Goal: Transaction & Acquisition: Purchase product/service

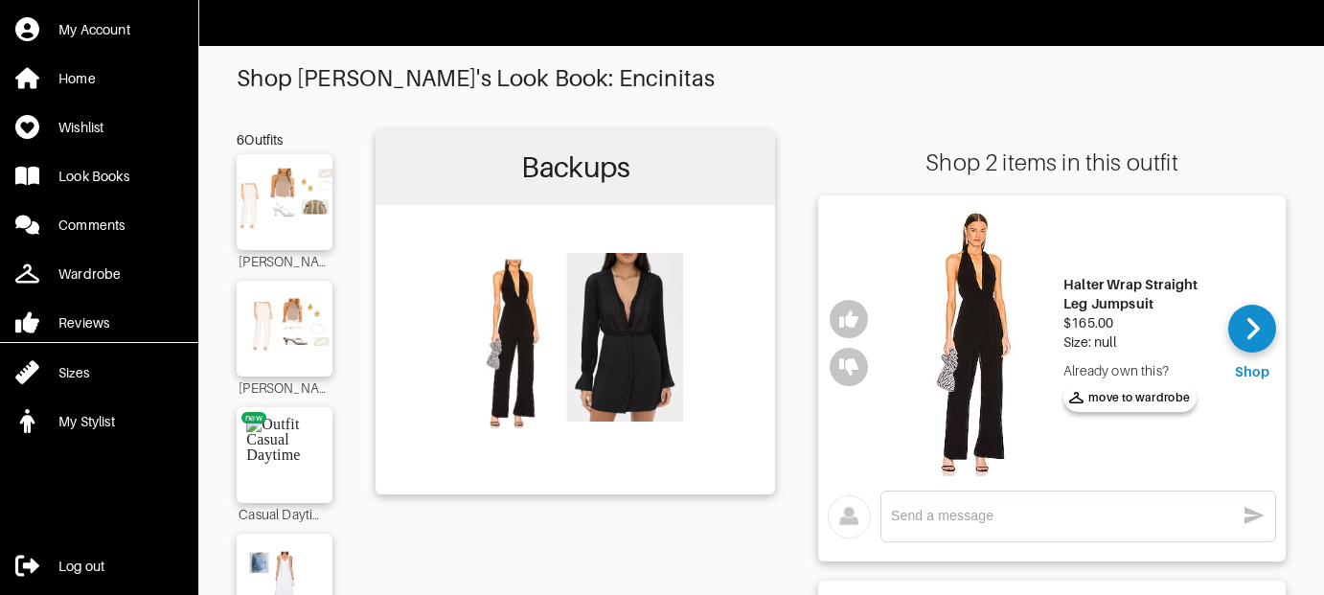
scroll to position [143, 0]
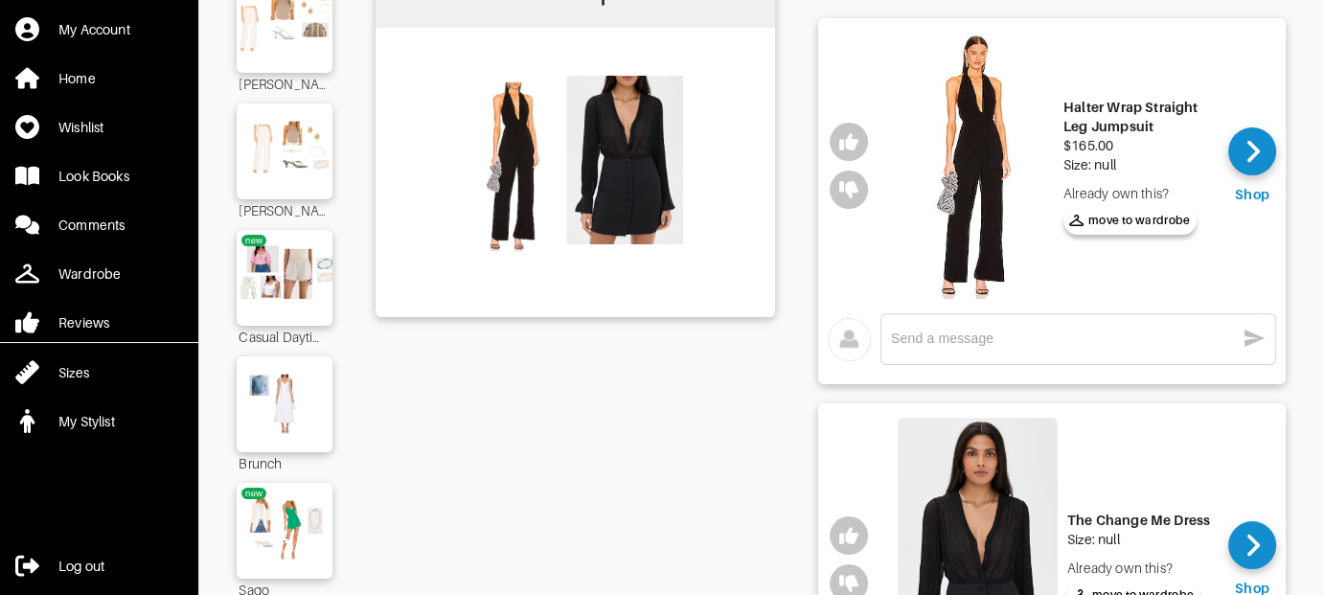
scroll to position [383, 0]
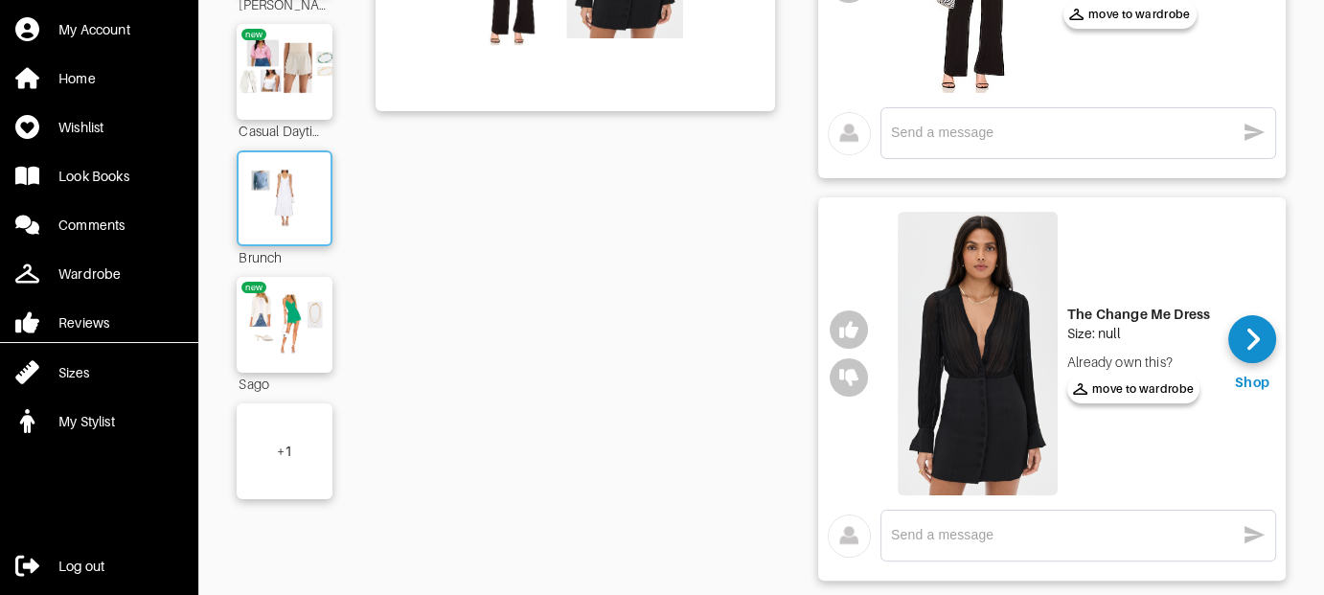
click at [307, 183] on img at bounding box center [284, 198] width 103 height 73
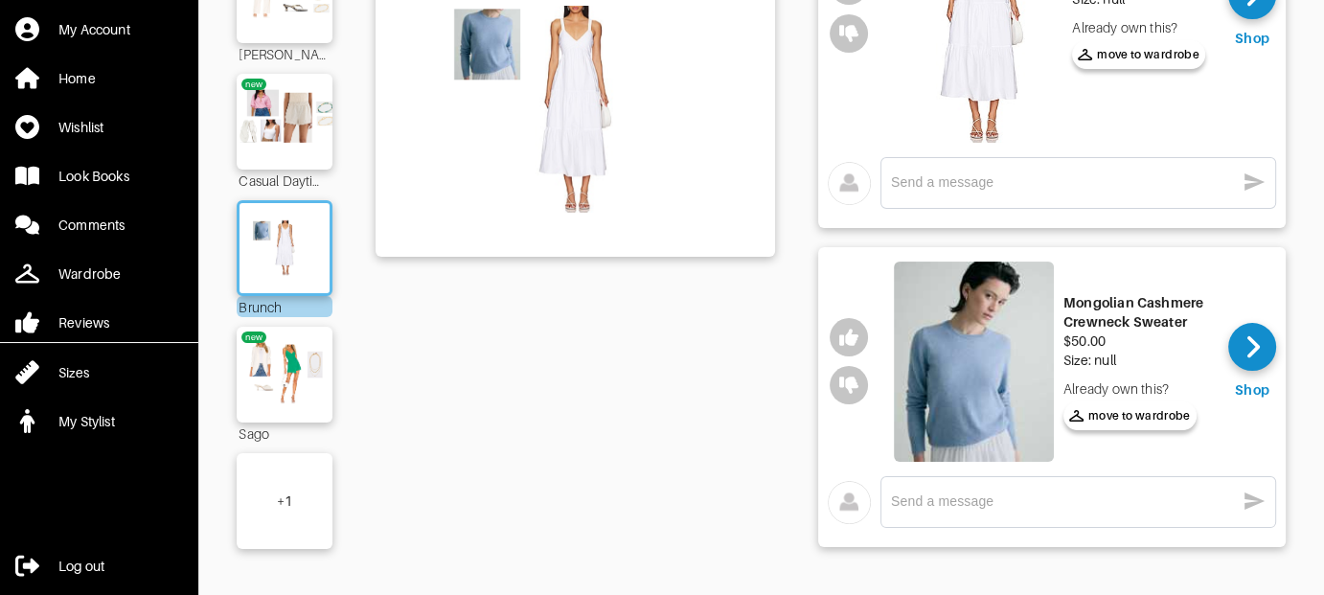
click at [282, 491] on div "+ 1" at bounding box center [284, 500] width 15 height 19
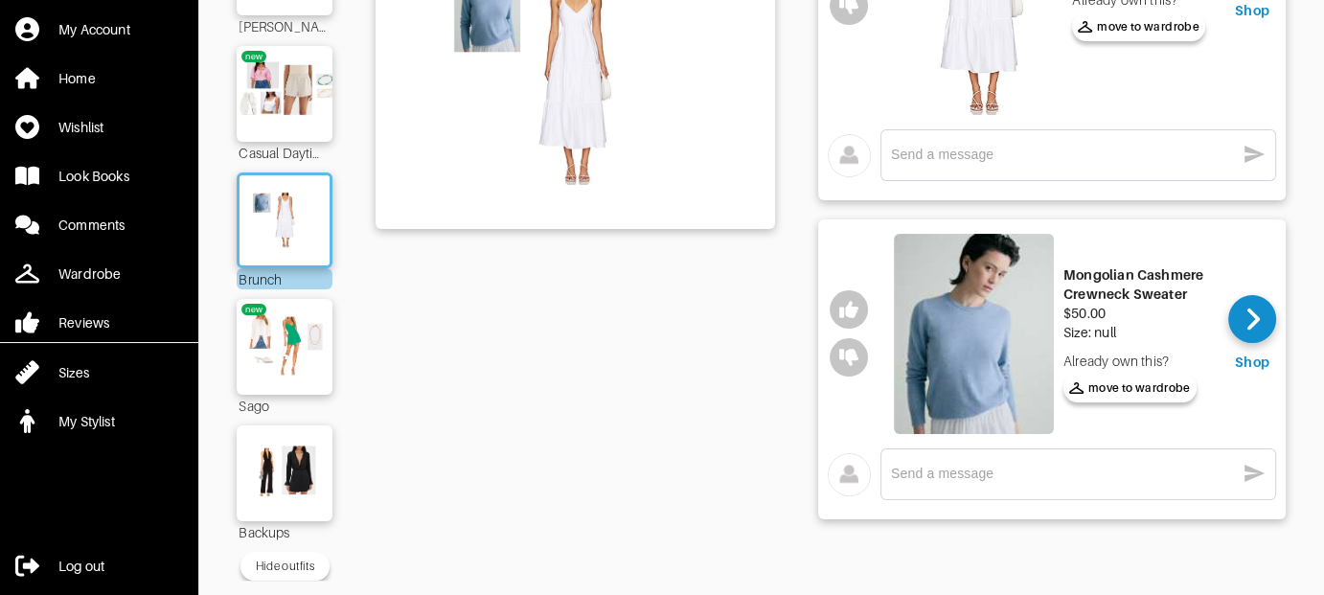
scroll to position [280, 0]
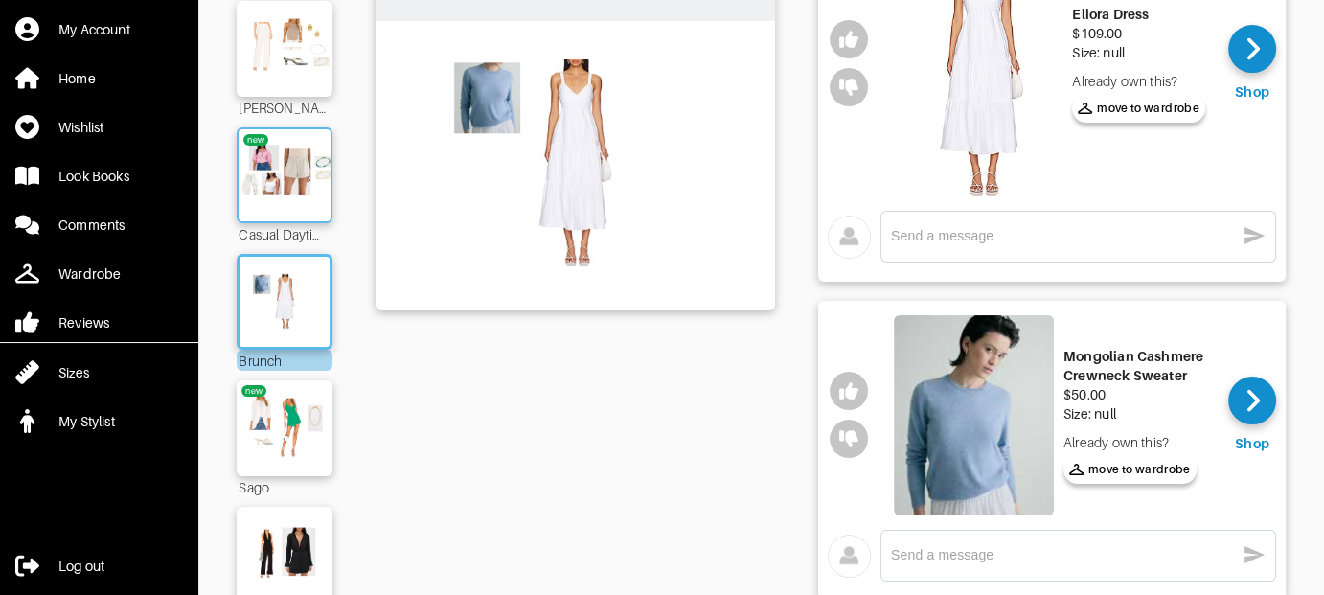
click at [292, 188] on img at bounding box center [284, 175] width 103 height 73
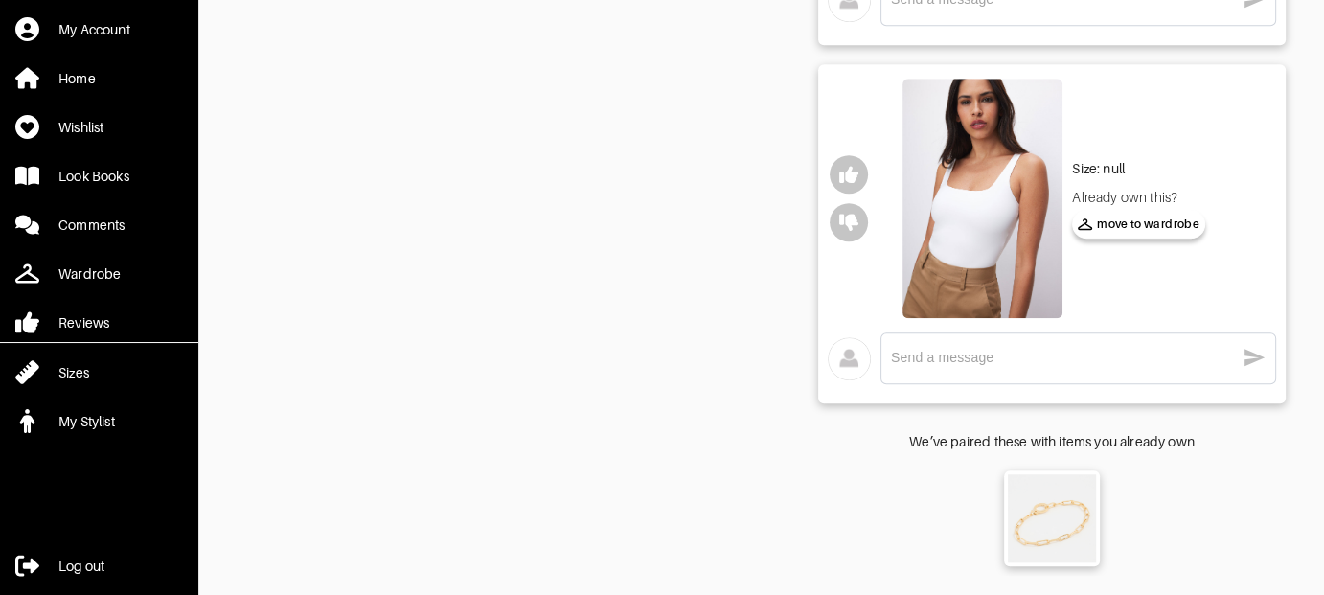
scroll to position [1612, 0]
click at [976, 190] on img at bounding box center [982, 198] width 160 height 239
click at [968, 223] on img at bounding box center [982, 198] width 160 height 239
click at [1090, 159] on div "Size: null" at bounding box center [1138, 168] width 133 height 19
click at [1008, 175] on img at bounding box center [982, 198] width 160 height 239
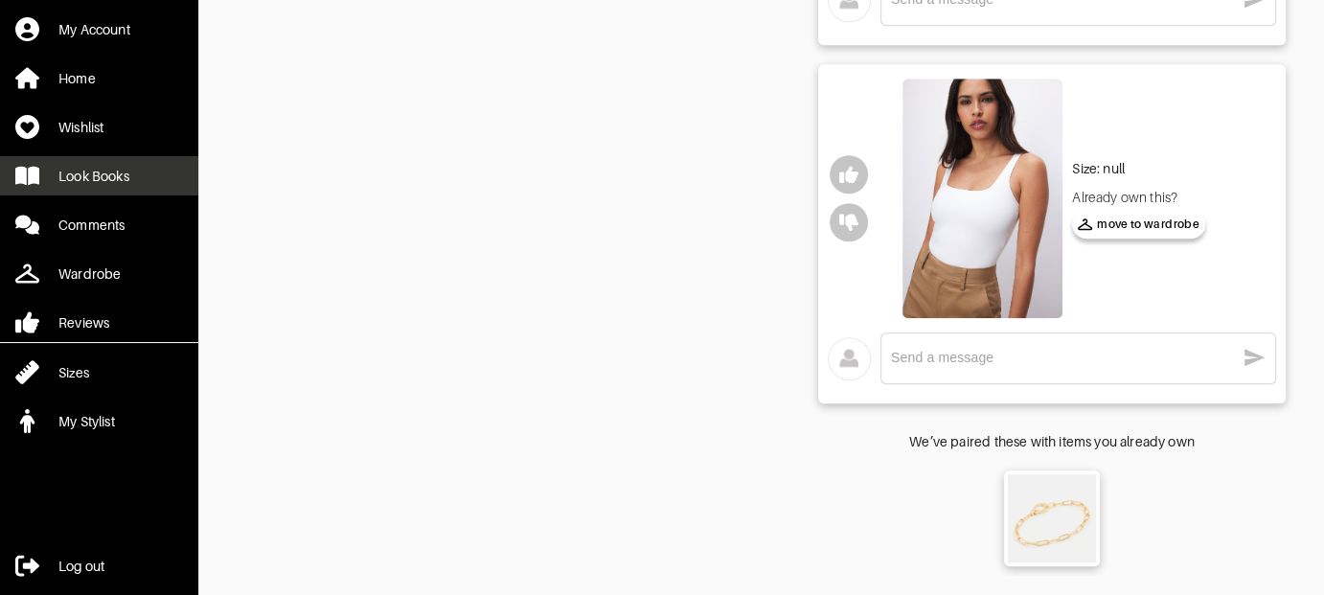
click at [100, 172] on div "Look Books" at bounding box center [93, 176] width 71 height 19
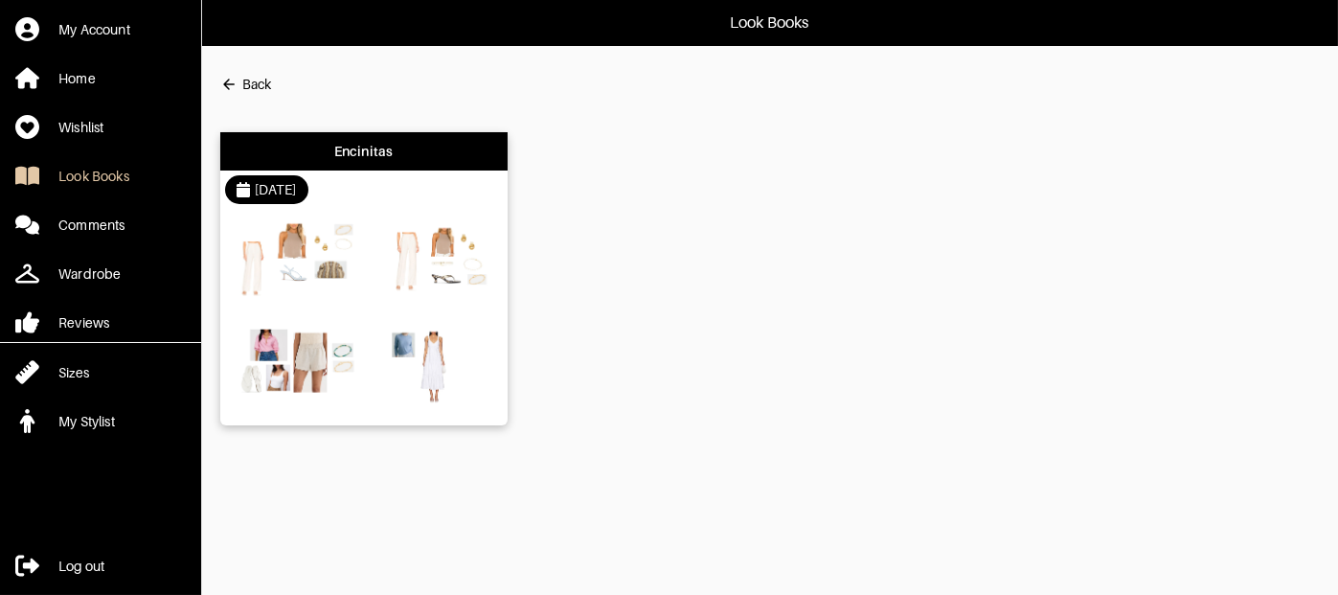
click at [301, 262] on img at bounding box center [294, 263] width 129 height 91
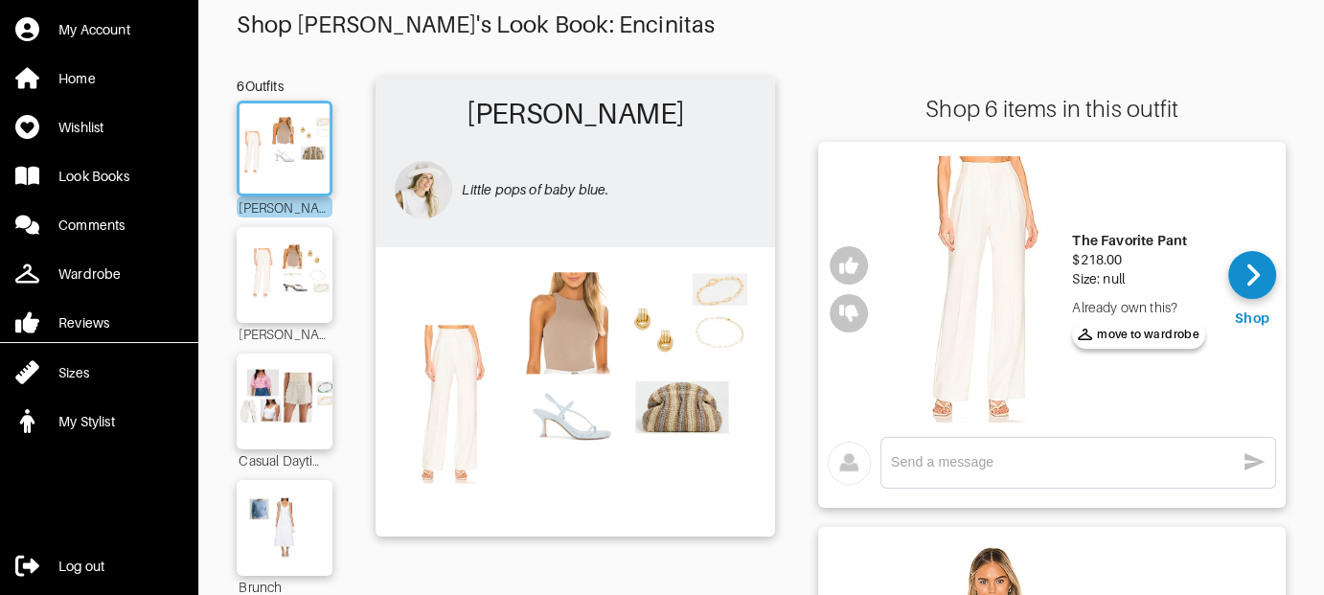
scroll to position [96, 0]
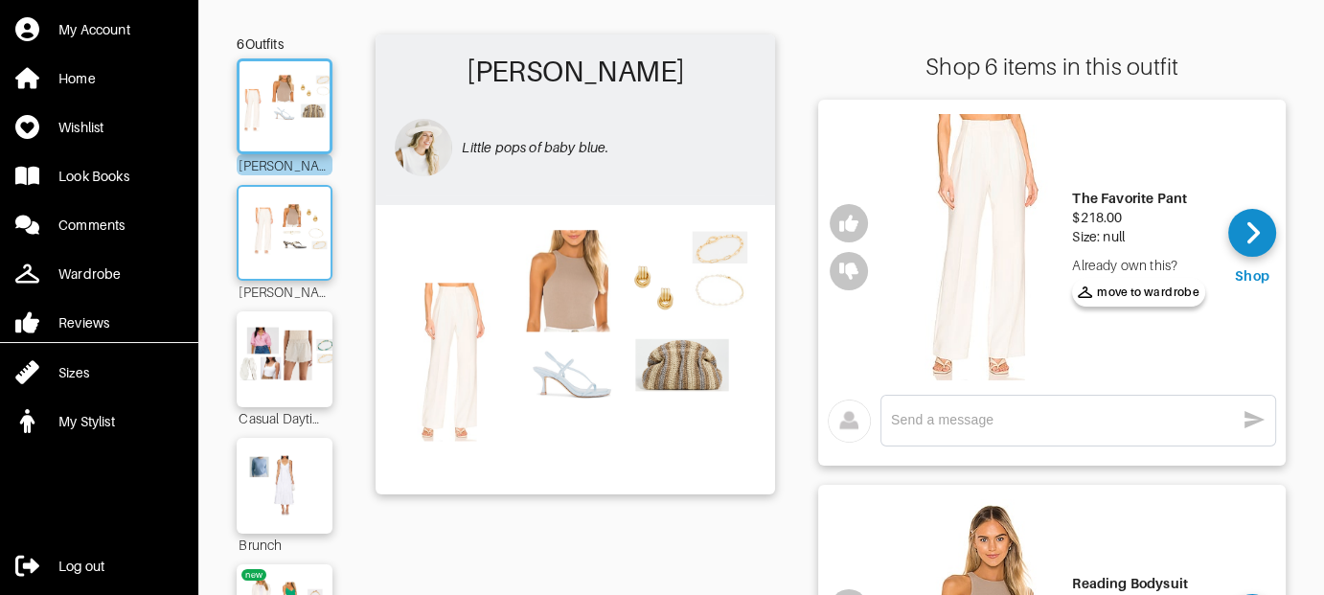
click at [307, 241] on img at bounding box center [284, 232] width 103 height 73
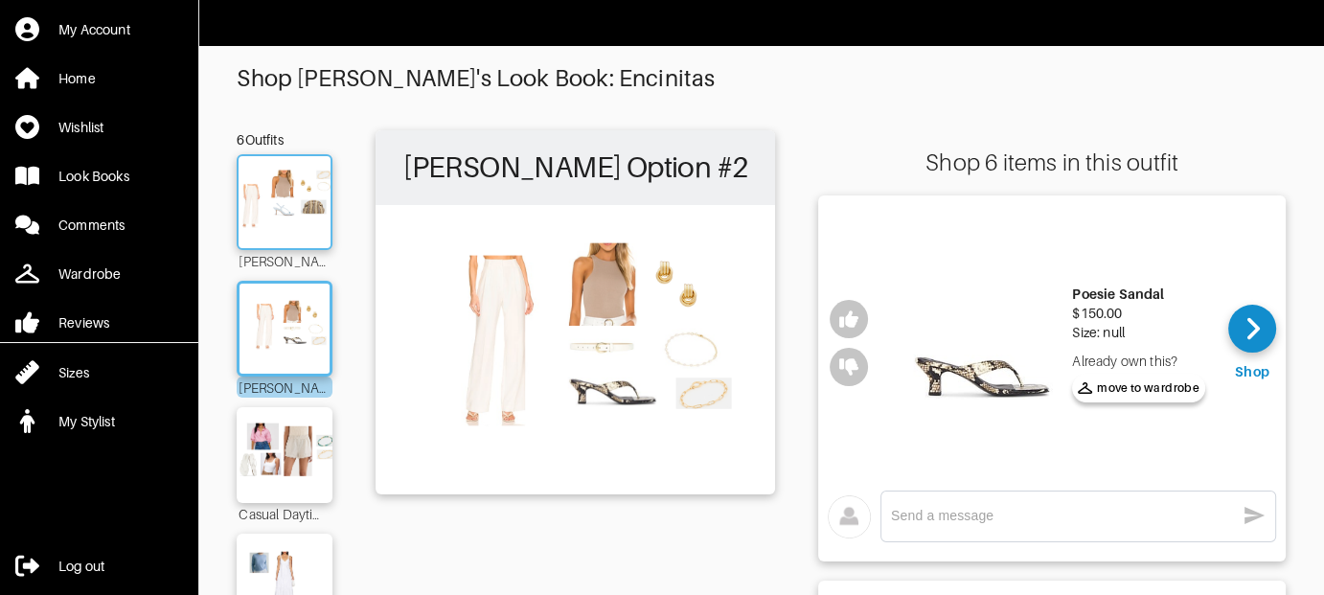
click at [293, 218] on img at bounding box center [284, 202] width 103 height 73
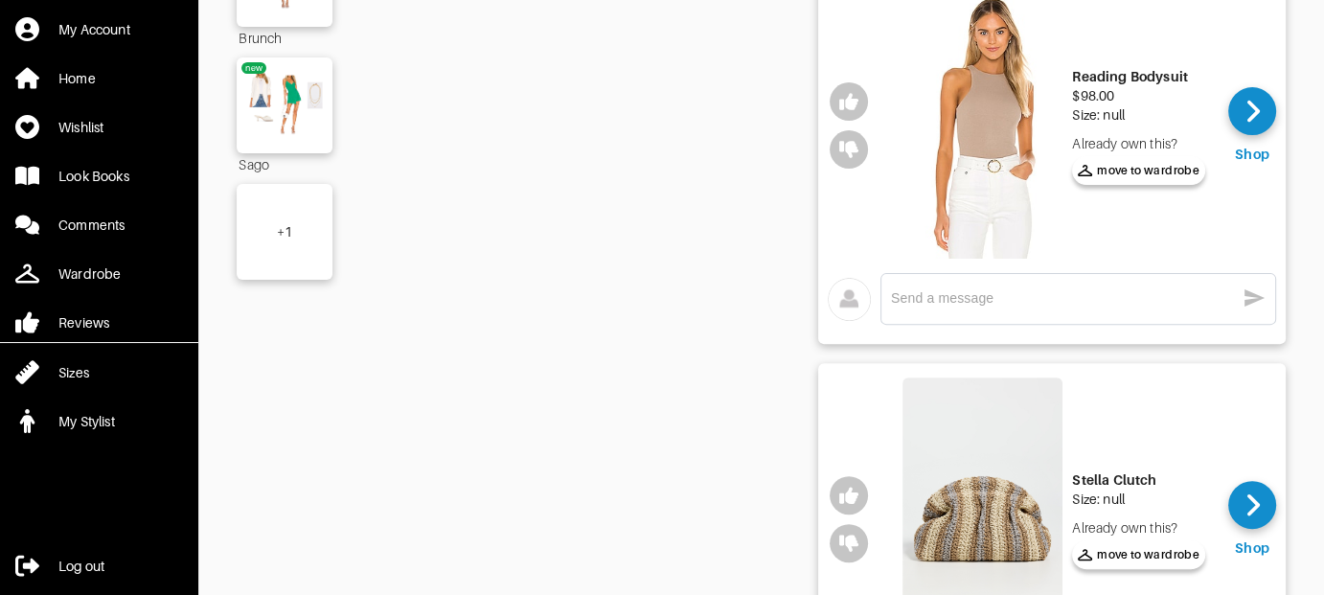
scroll to position [958, 0]
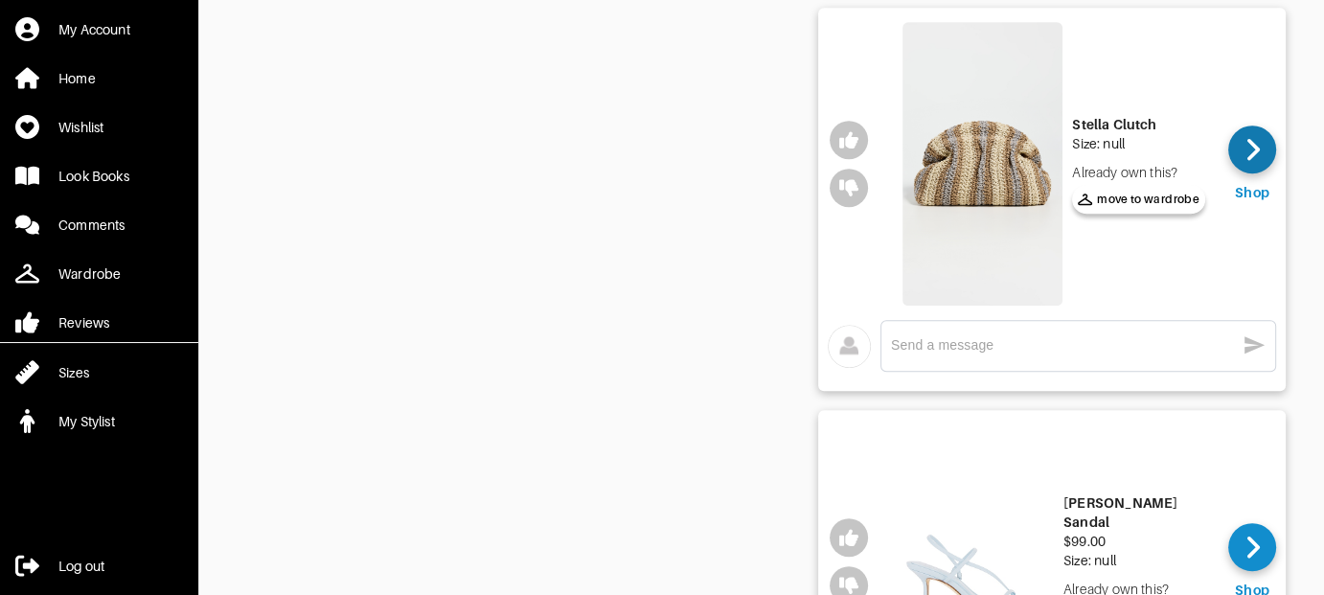
click at [1250, 148] on icon at bounding box center [1252, 149] width 14 height 29
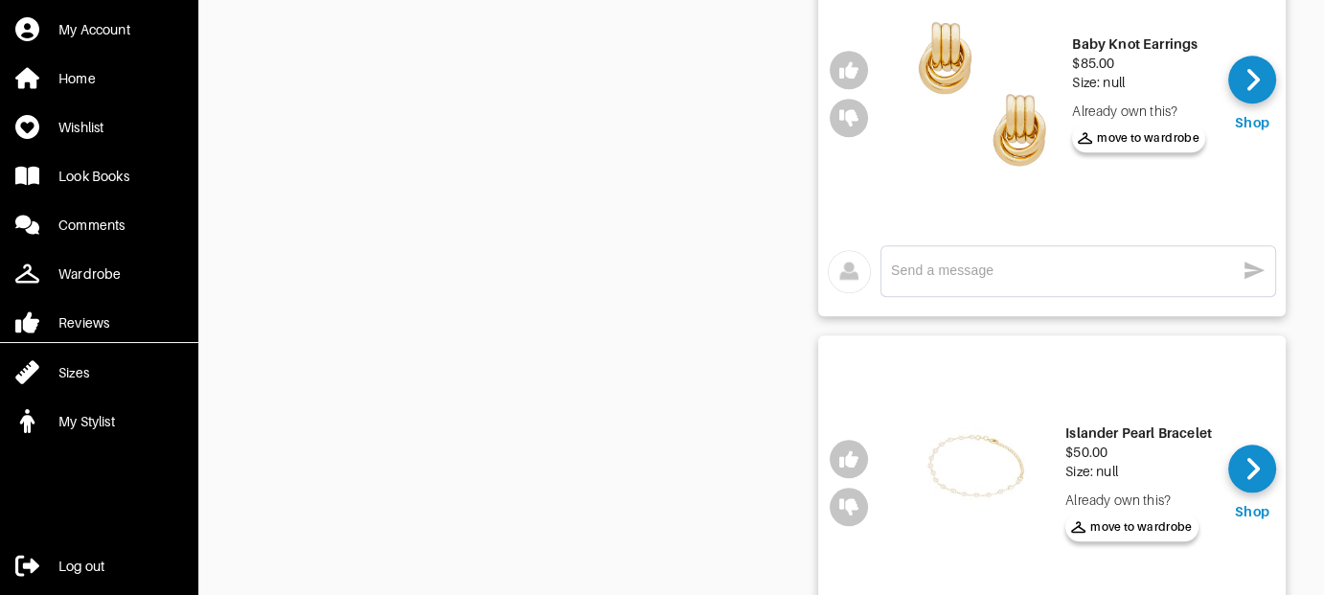
scroll to position [2012, 0]
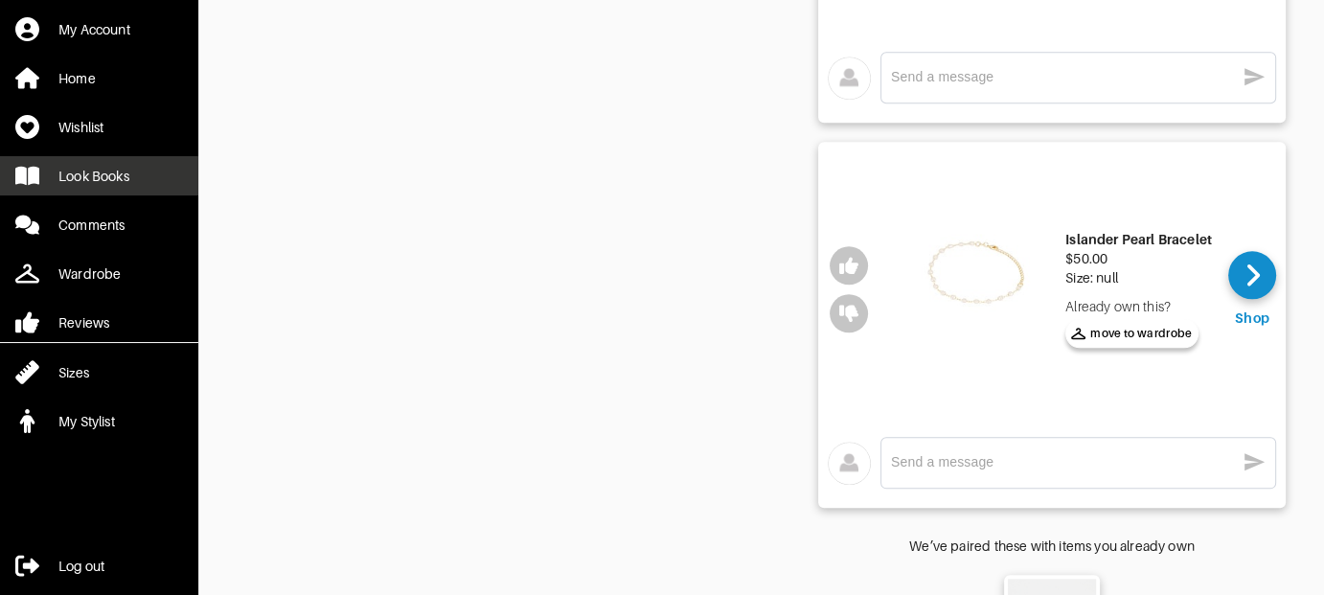
click at [117, 174] on div "Look Books" at bounding box center [93, 176] width 71 height 19
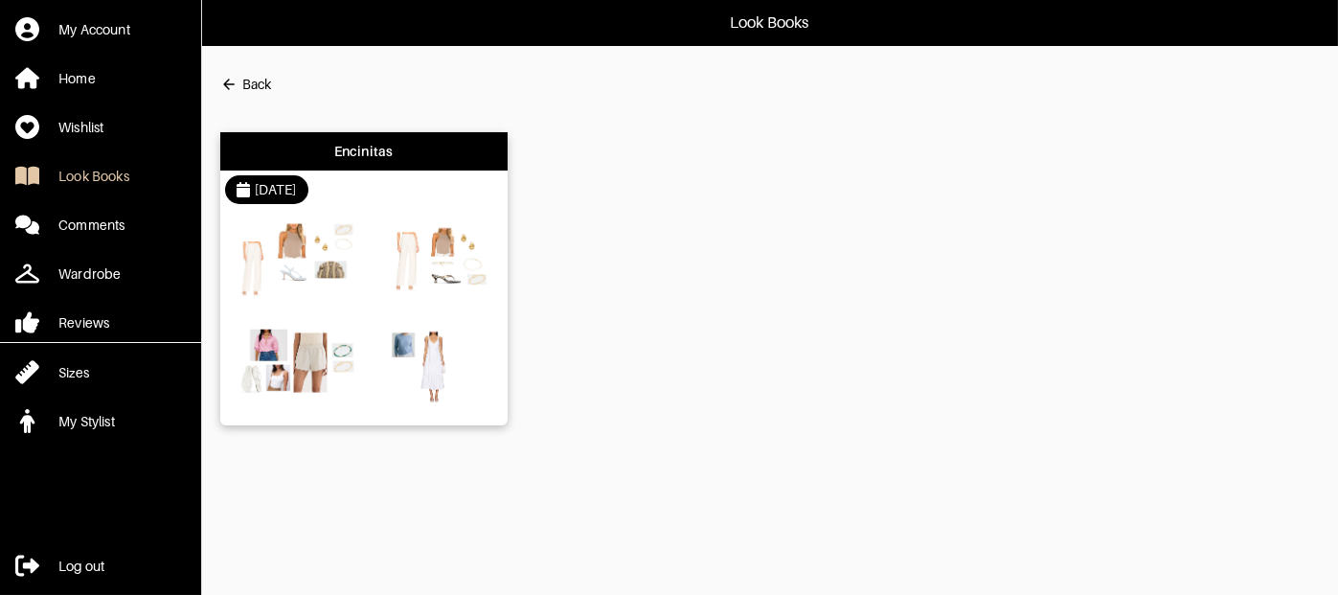
click at [319, 239] on img at bounding box center [294, 263] width 129 height 91
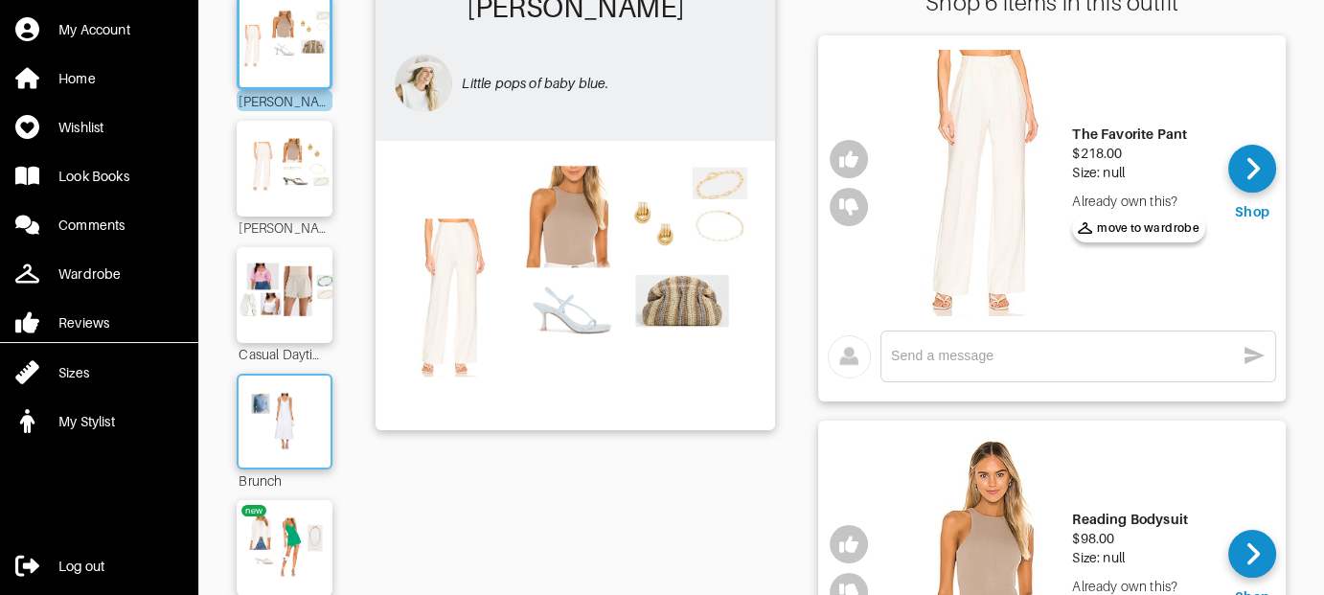
scroll to position [192, 0]
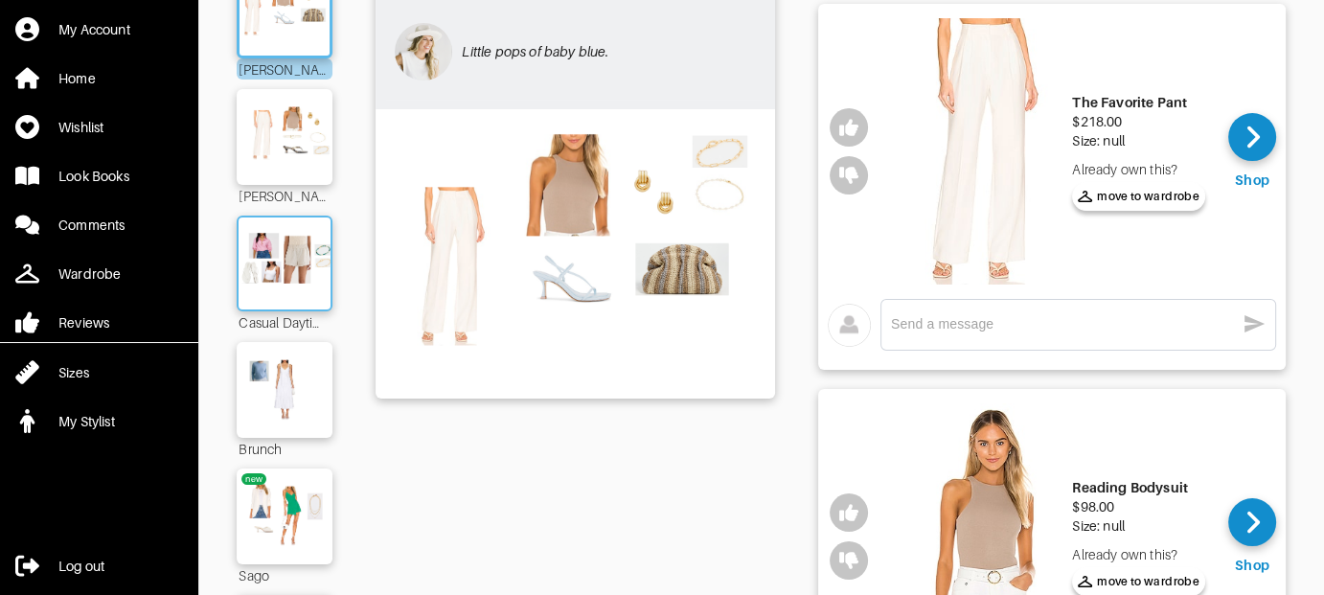
click at [287, 269] on img at bounding box center [284, 263] width 103 height 73
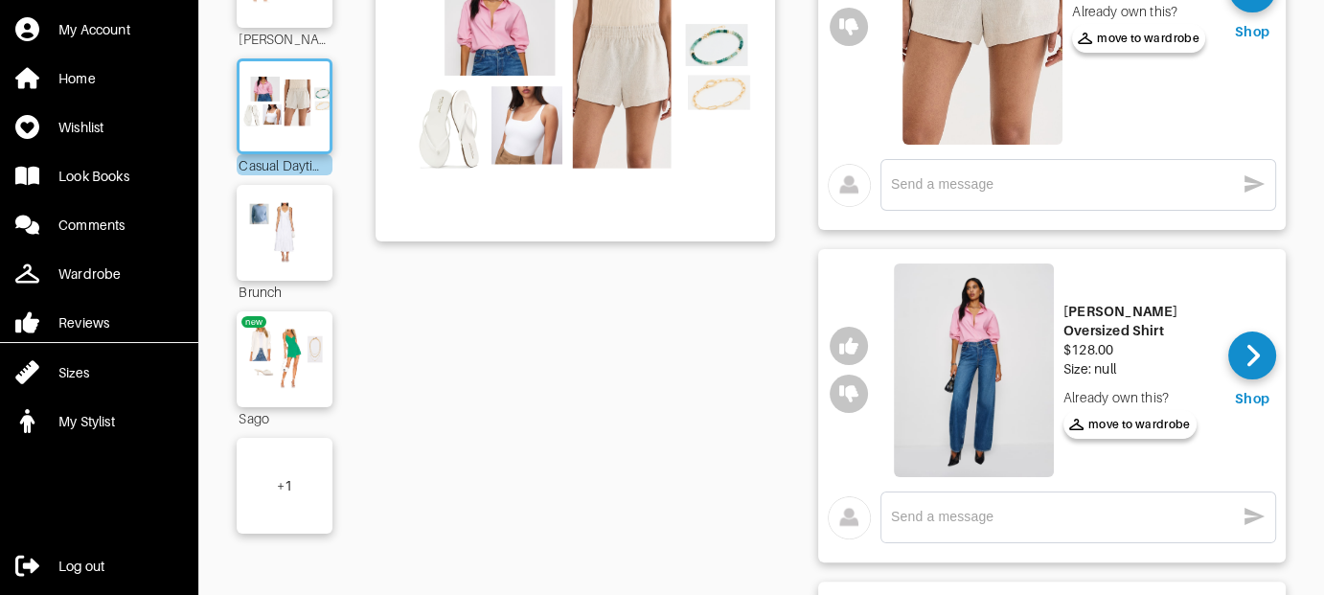
scroll to position [380, 0]
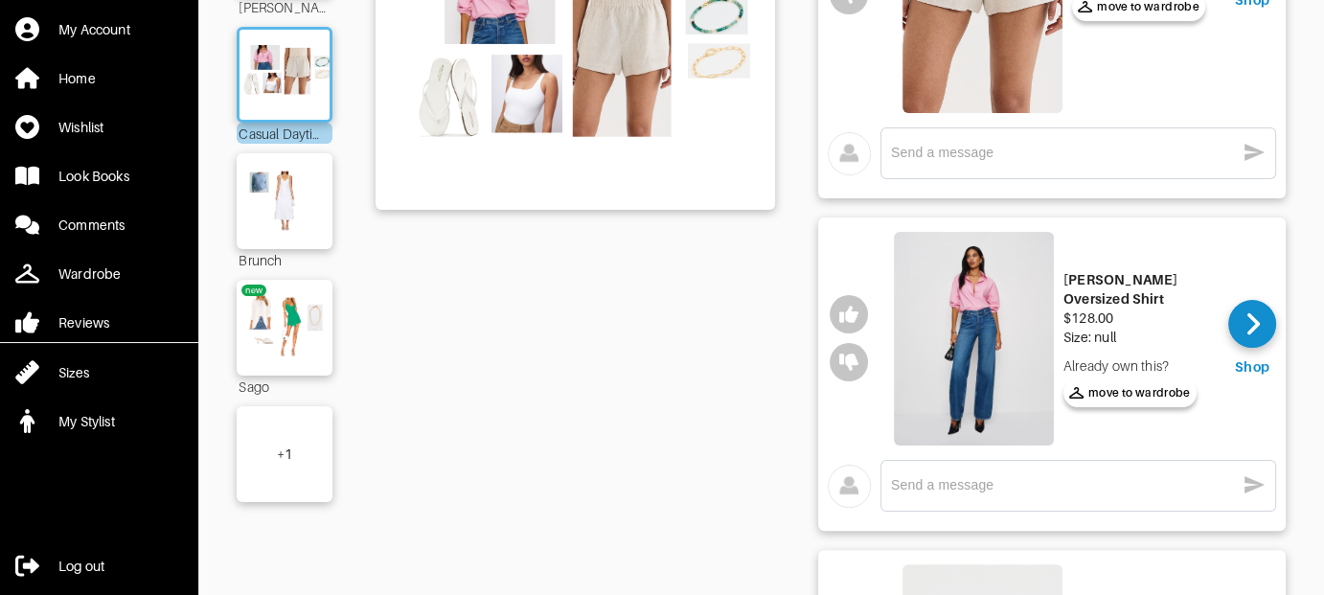
click at [977, 356] on img at bounding box center [974, 339] width 160 height 214
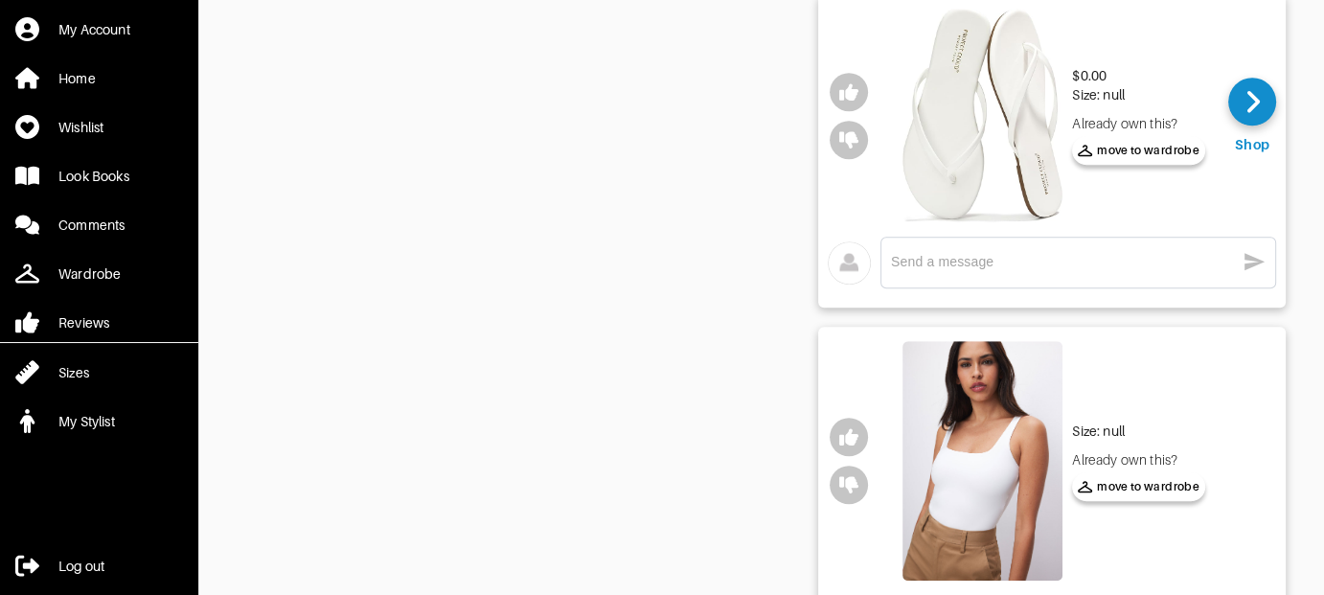
scroll to position [1612, 0]
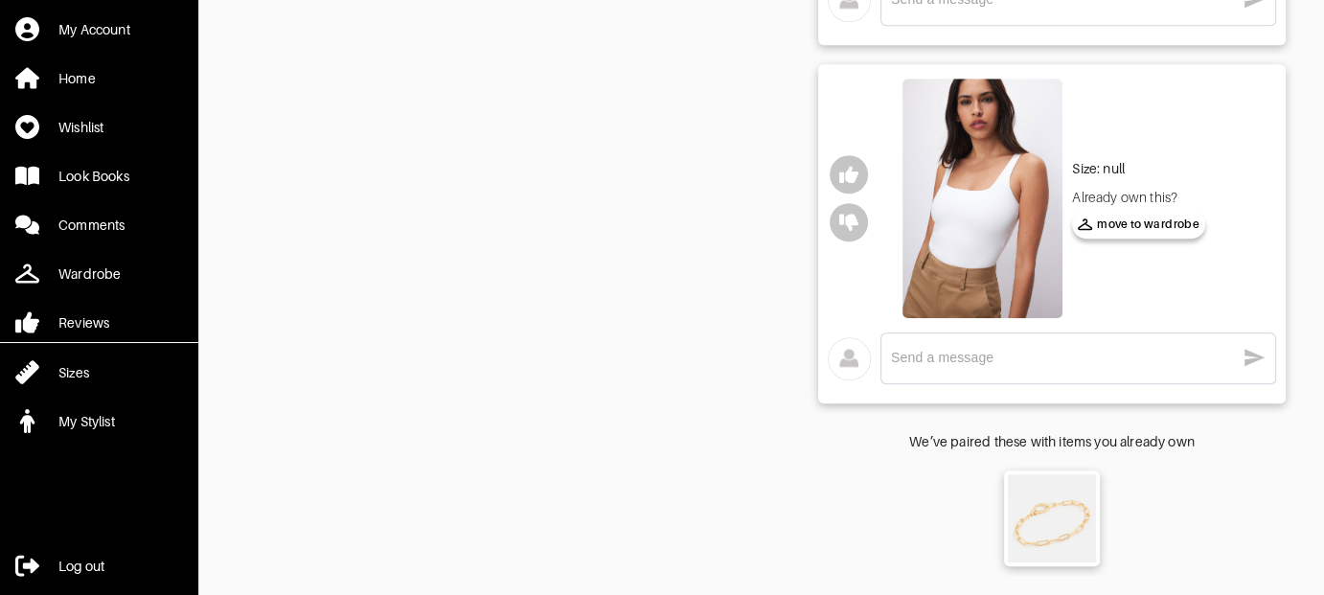
click at [1016, 205] on img at bounding box center [982, 198] width 160 height 239
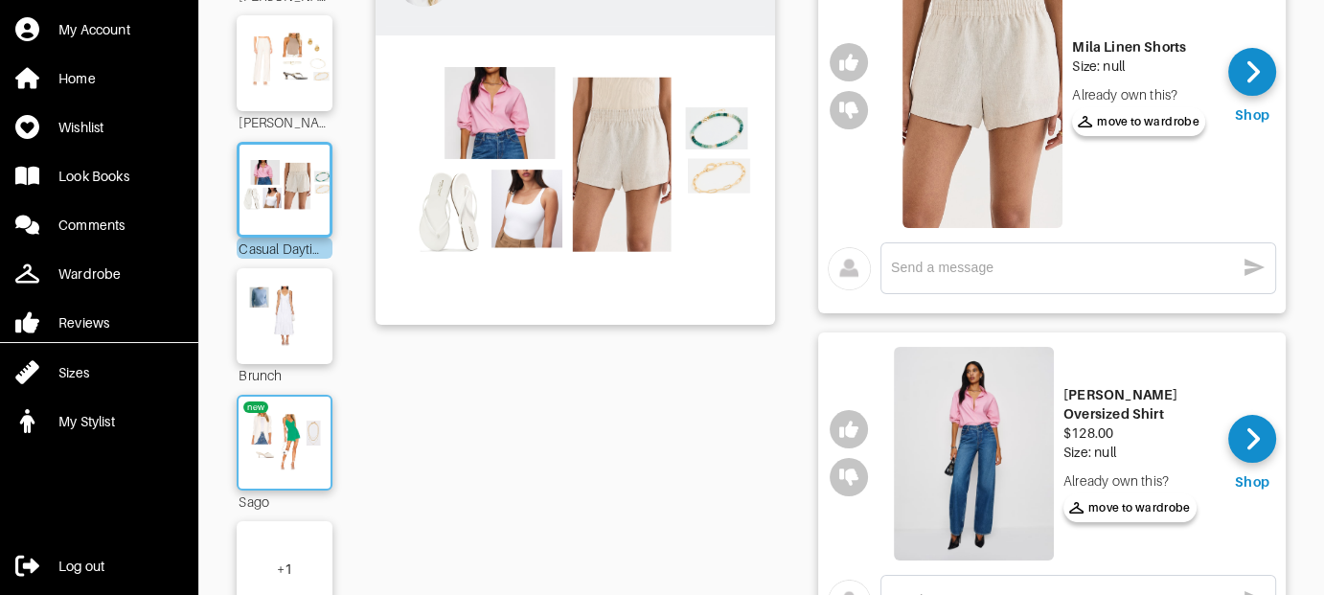
scroll to position [287, 0]
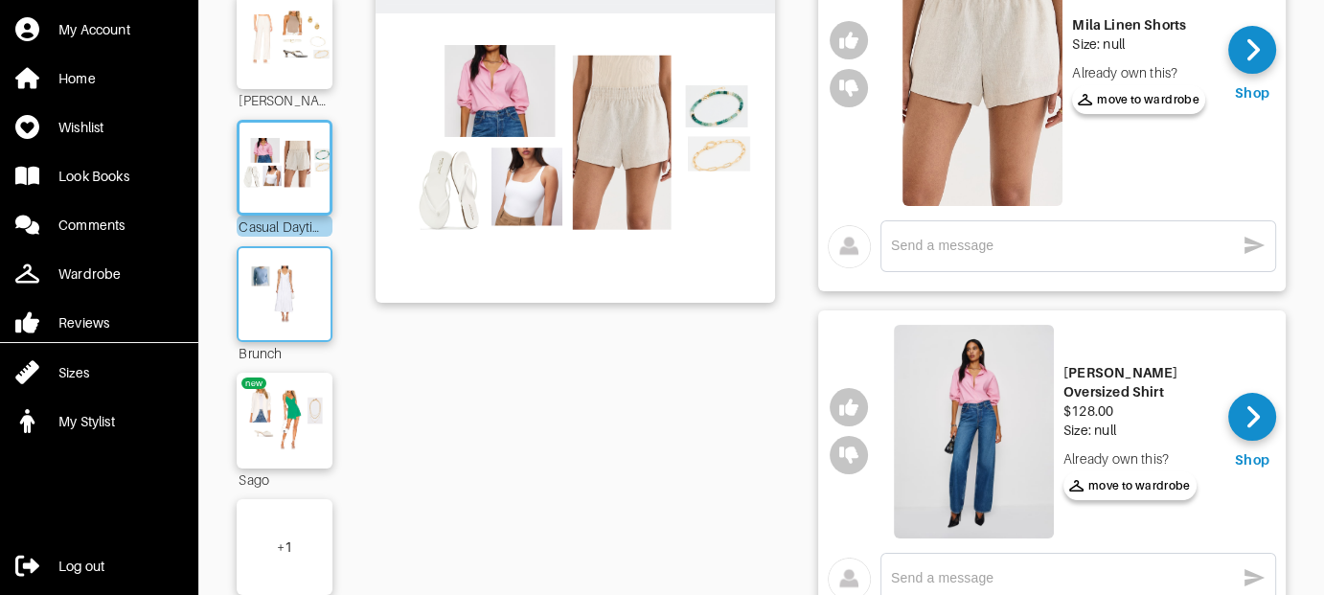
click at [303, 296] on img at bounding box center [284, 294] width 103 height 73
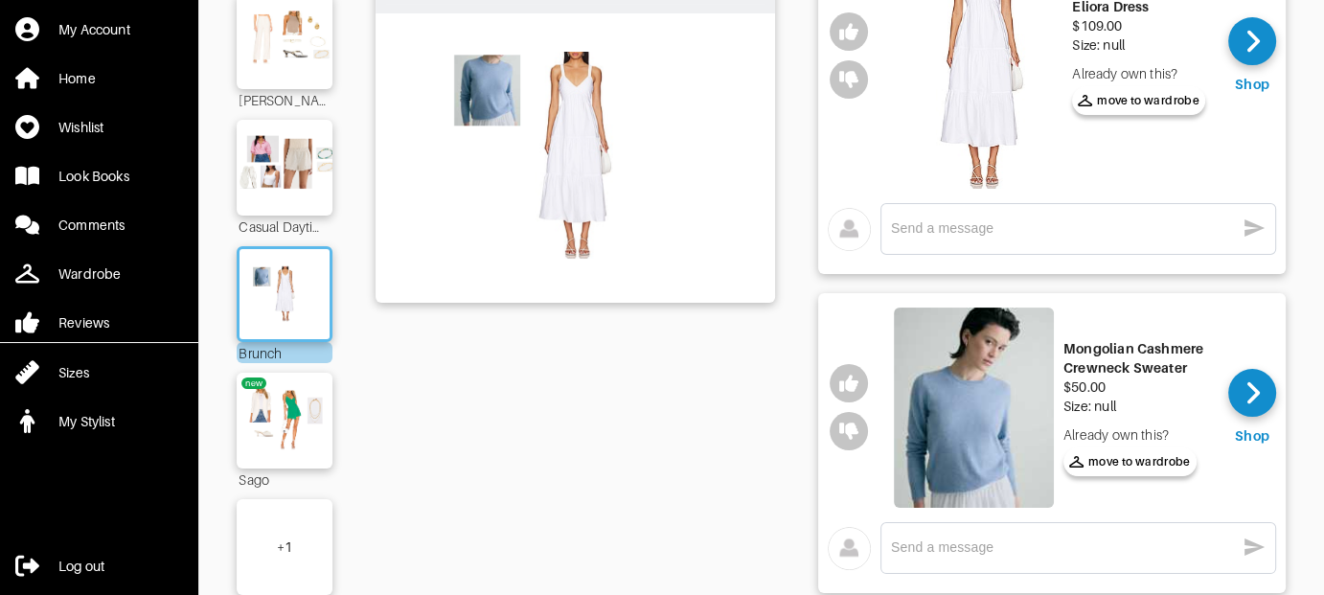
click at [973, 108] on img at bounding box center [982, 55] width 160 height 266
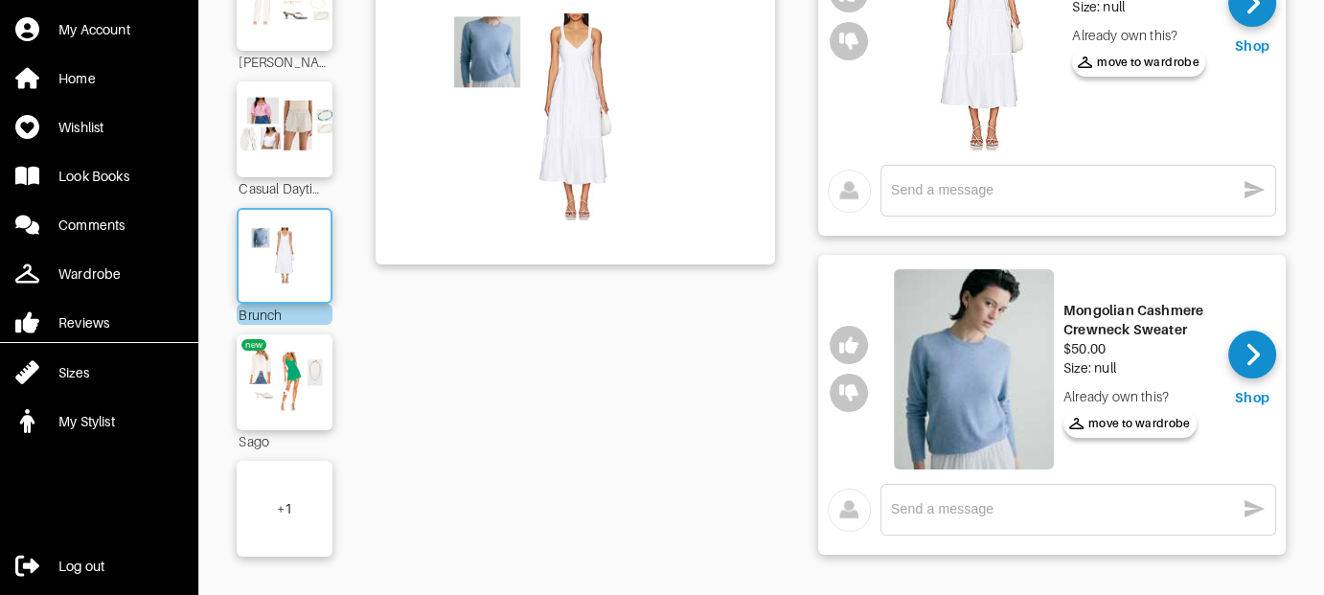
scroll to position [347, 0]
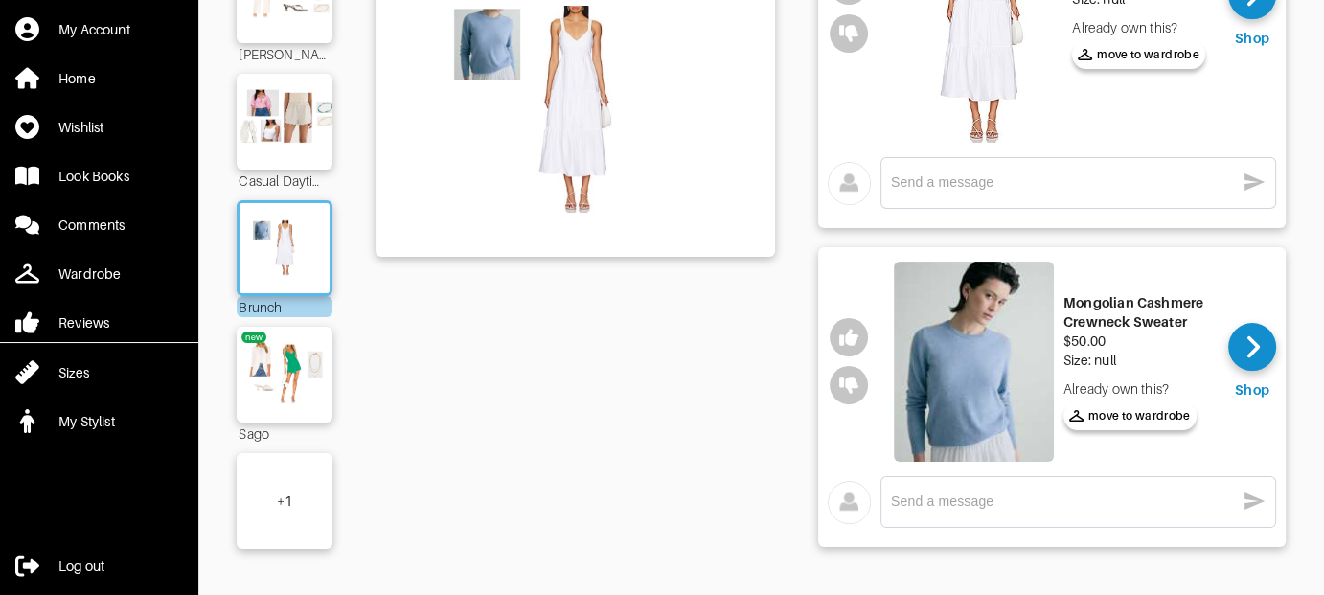
click at [283, 468] on div "+ 1" at bounding box center [285, 501] width 96 height 96
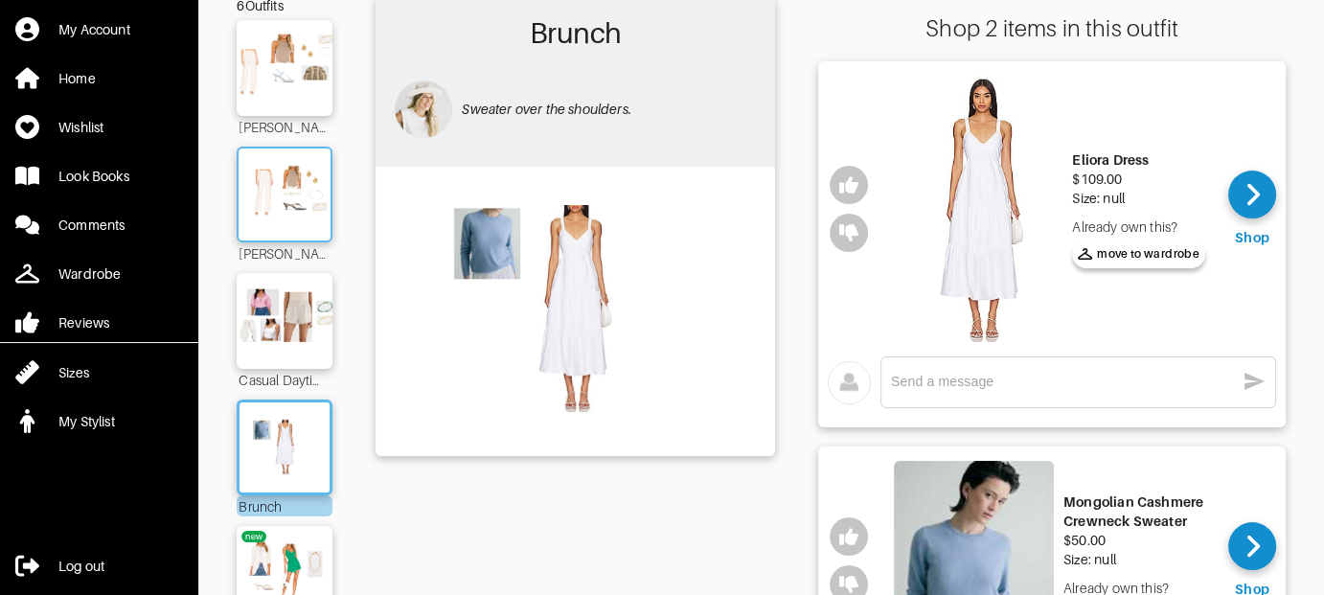
scroll to position [0, 0]
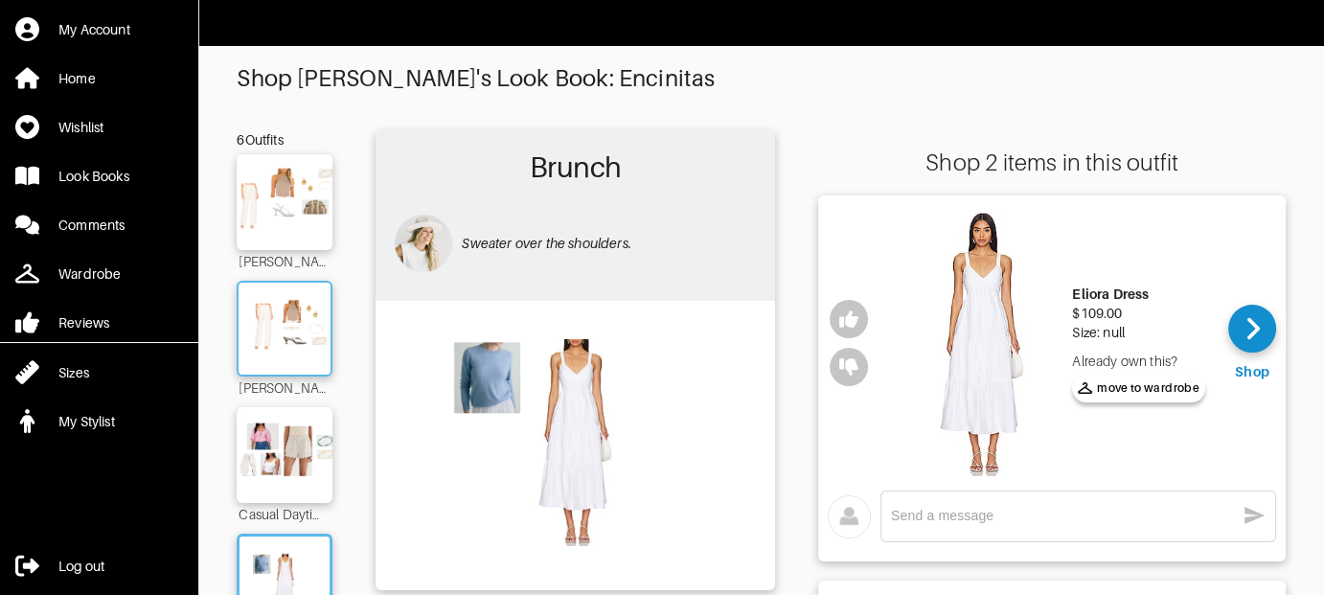
click at [297, 323] on img at bounding box center [284, 328] width 103 height 73
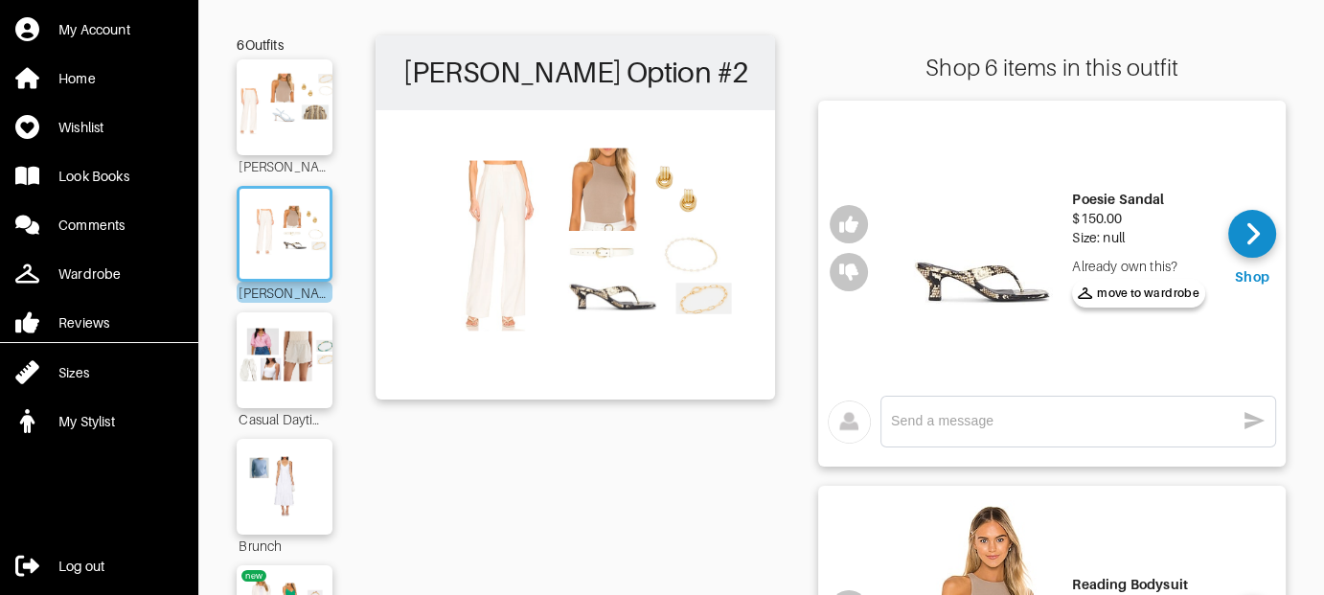
scroll to position [96, 0]
click at [946, 286] on img at bounding box center [982, 247] width 160 height 266
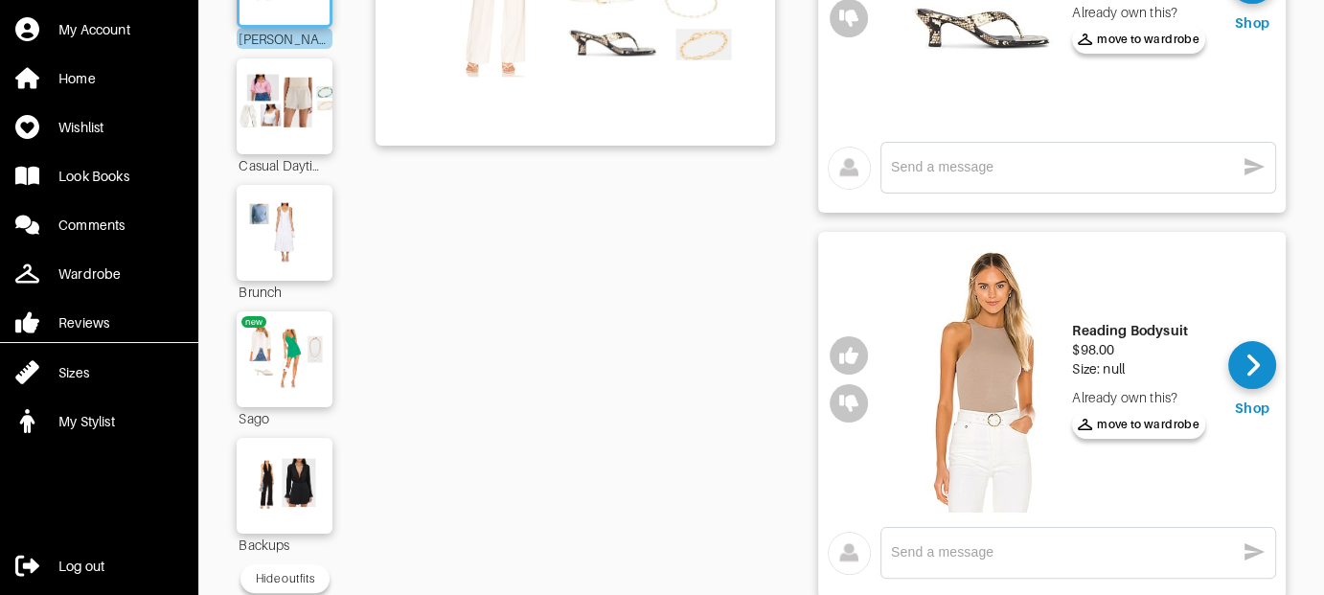
scroll to position [575, 0]
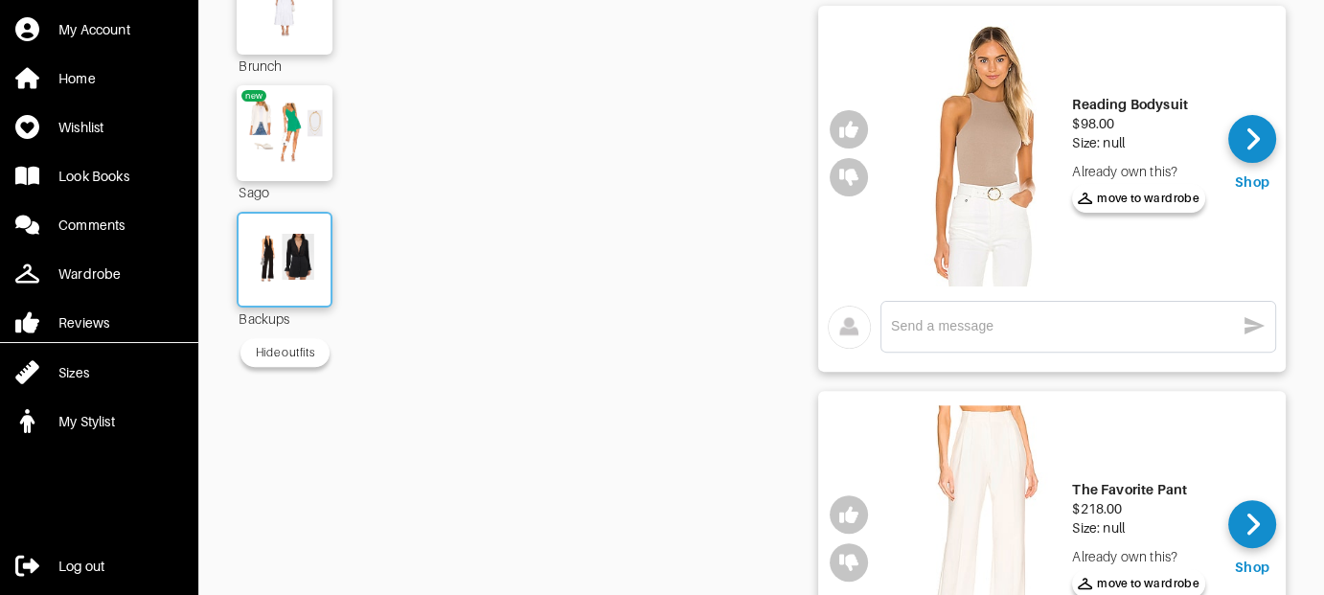
click at [292, 268] on img at bounding box center [284, 259] width 103 height 73
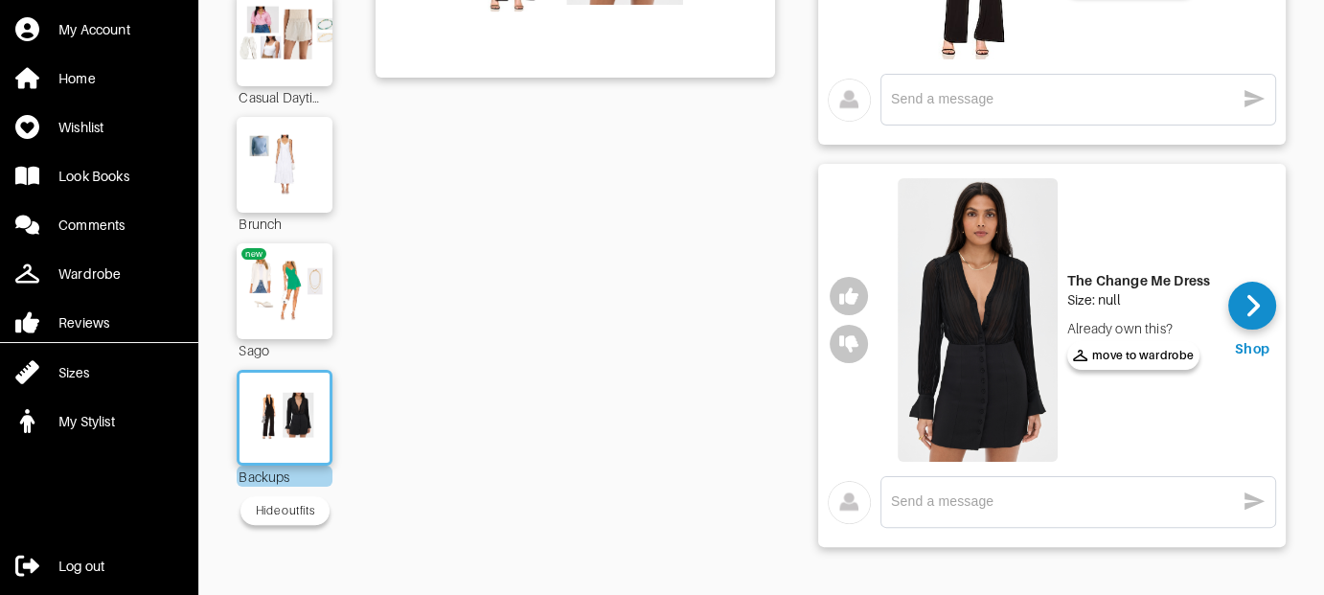
click at [1001, 295] on img at bounding box center [978, 320] width 160 height 284
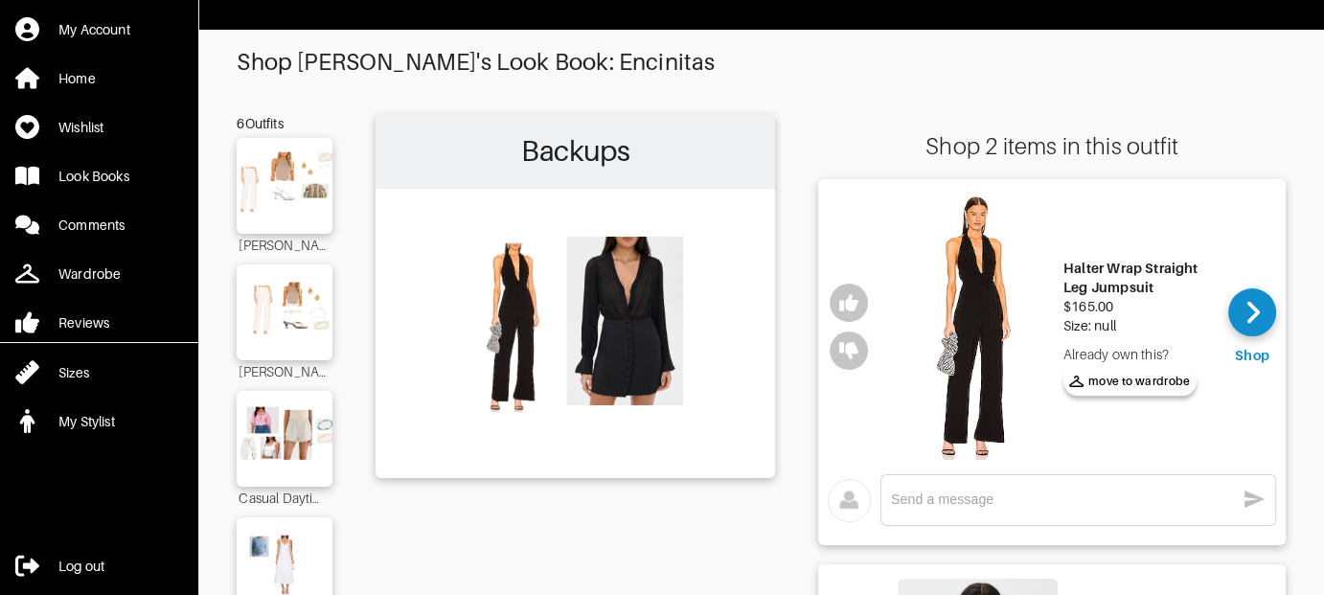
scroll to position [0, 0]
